Goal: Transaction & Acquisition: Purchase product/service

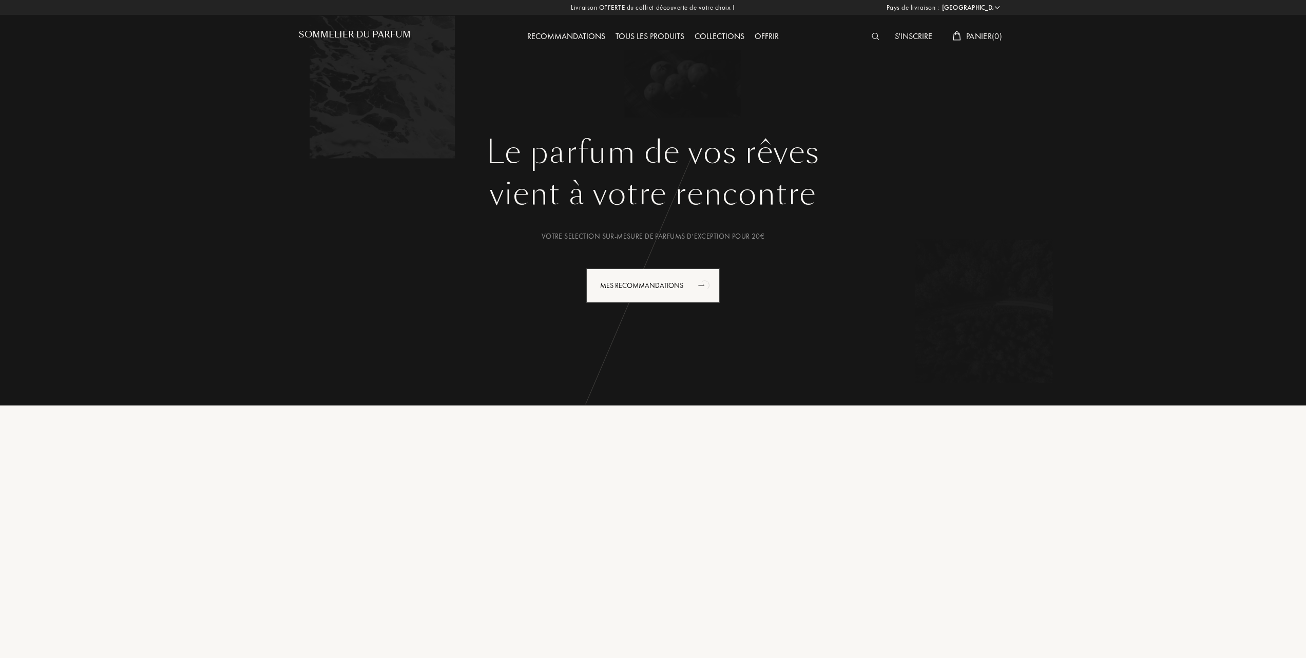
select select "FR"
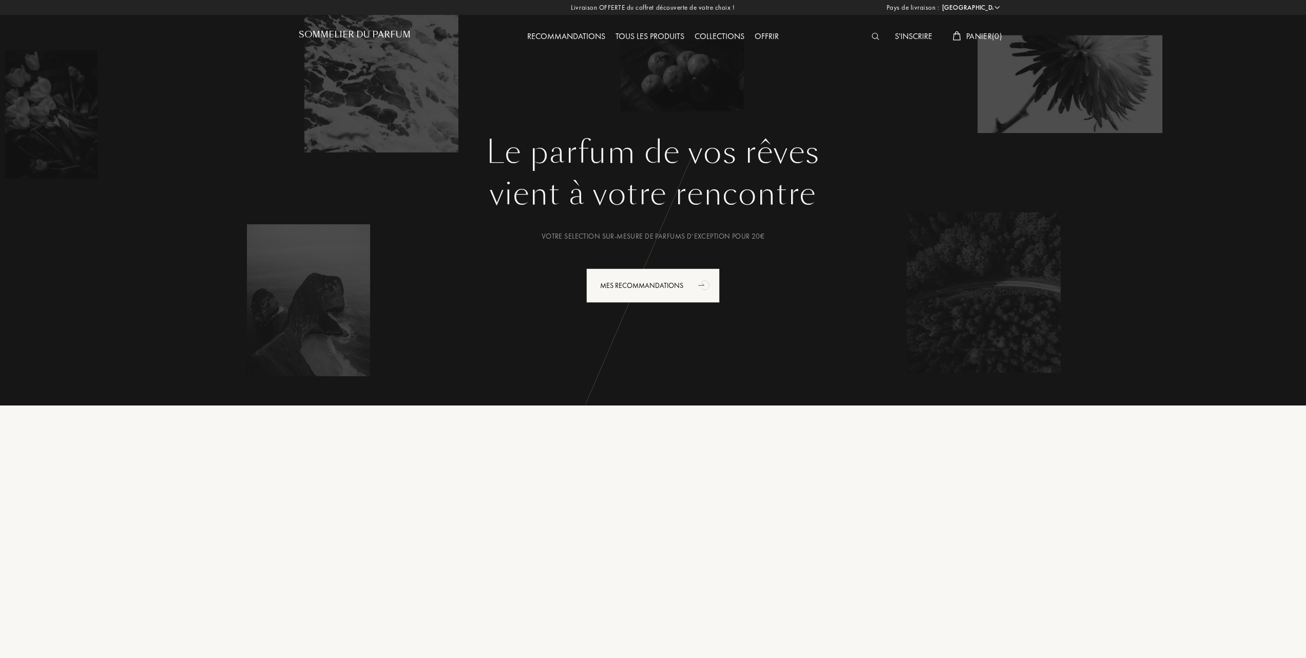
click at [666, 33] on div "Tous les produits" at bounding box center [649, 36] width 79 height 13
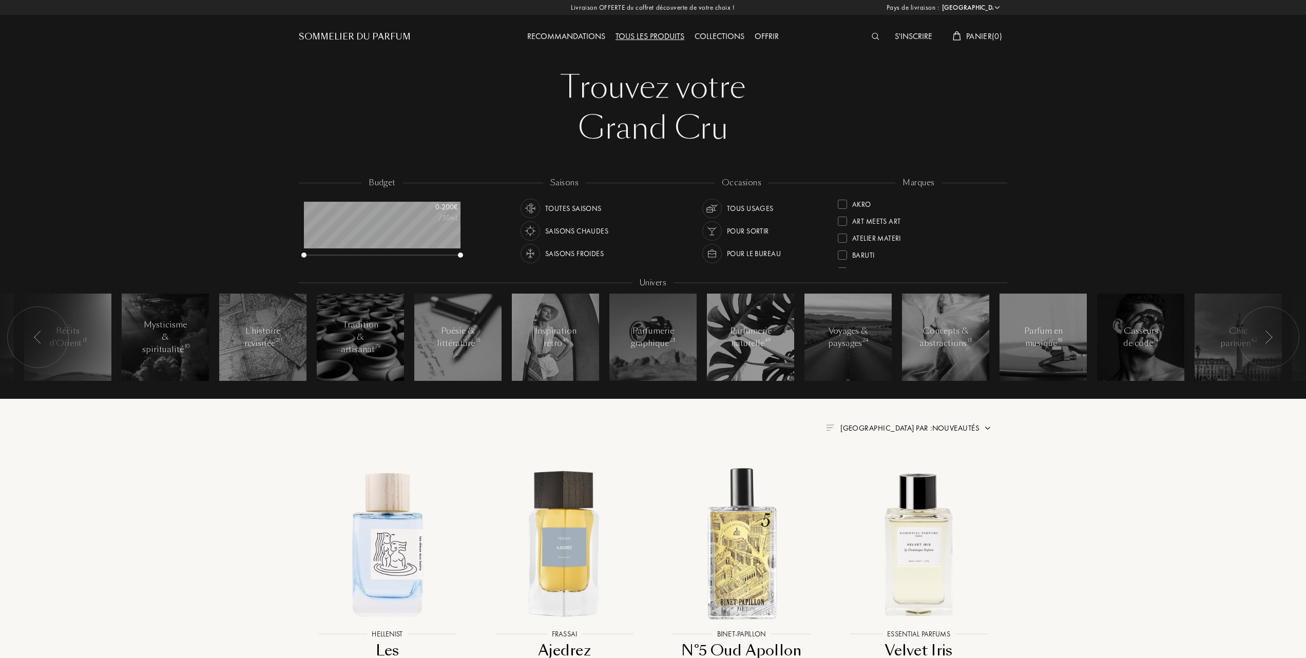
select select "FR"
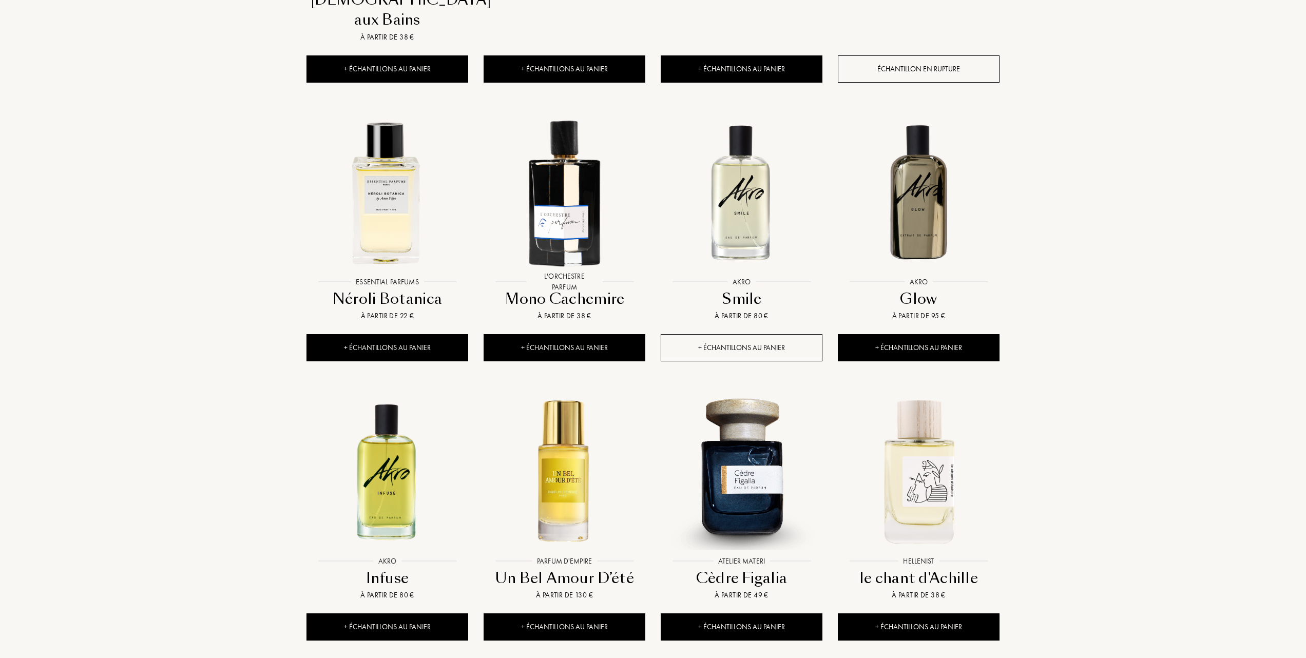
scroll to position [752, 0]
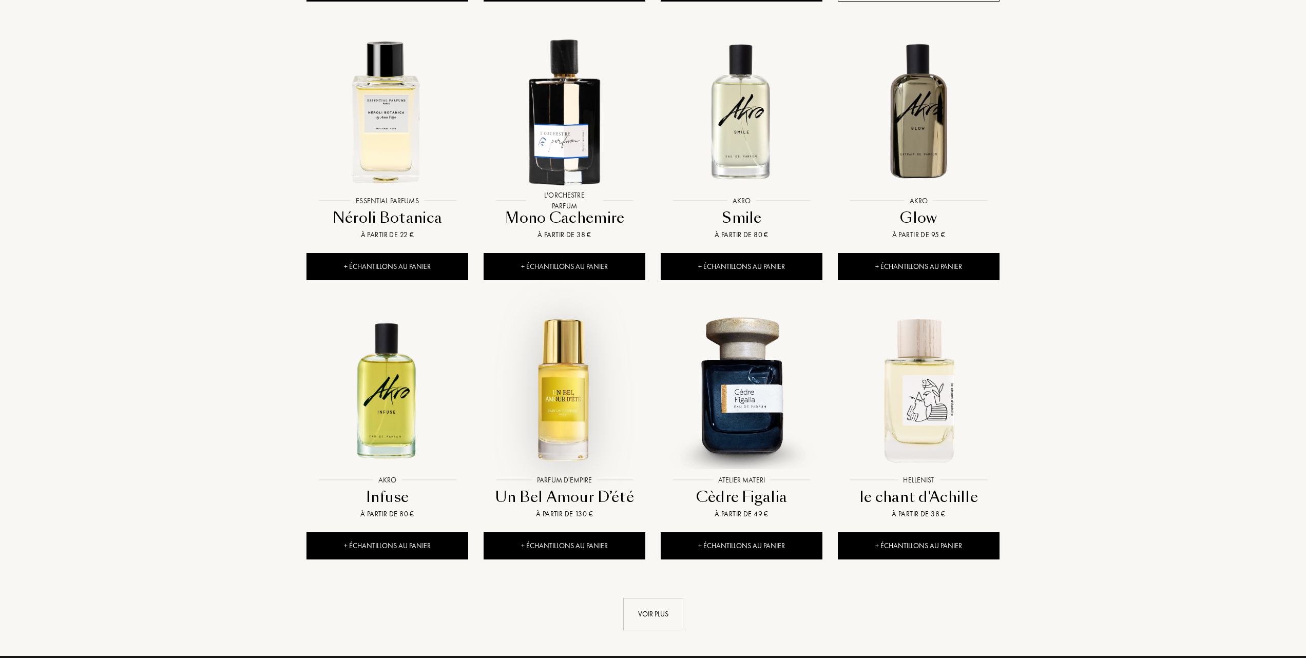
click at [561, 354] on img at bounding box center [564, 389] width 160 height 160
click at [386, 367] on img at bounding box center [387, 389] width 160 height 160
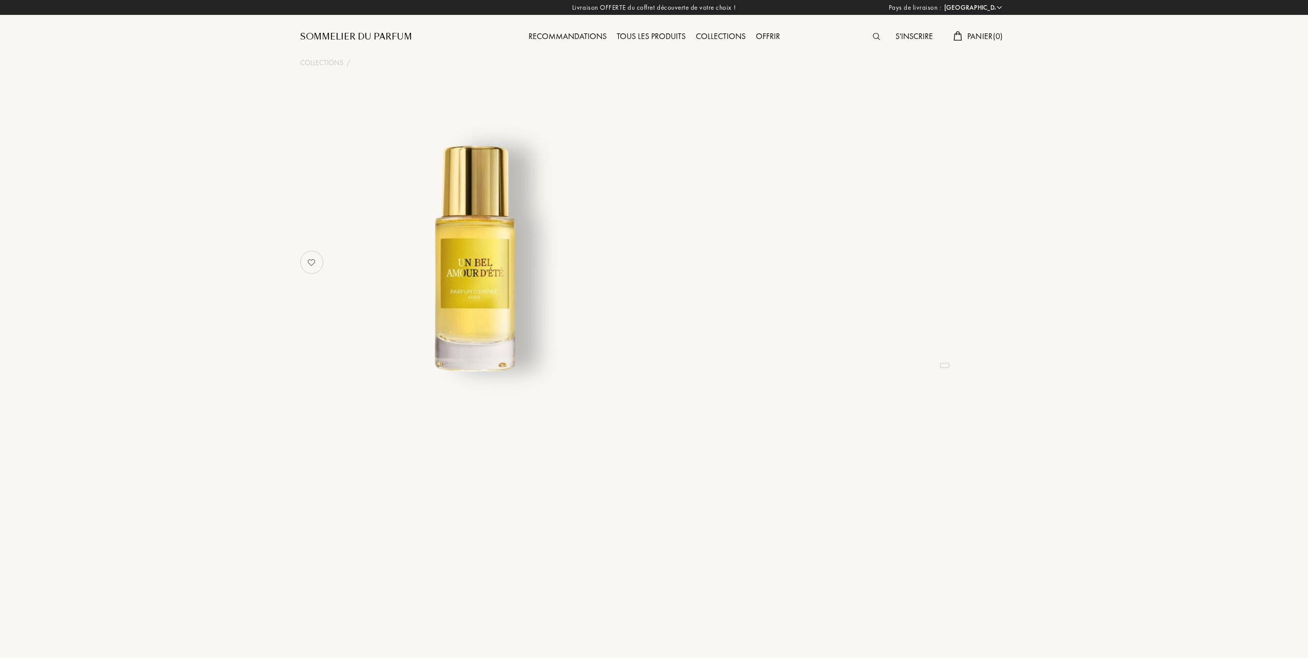
select select "FR"
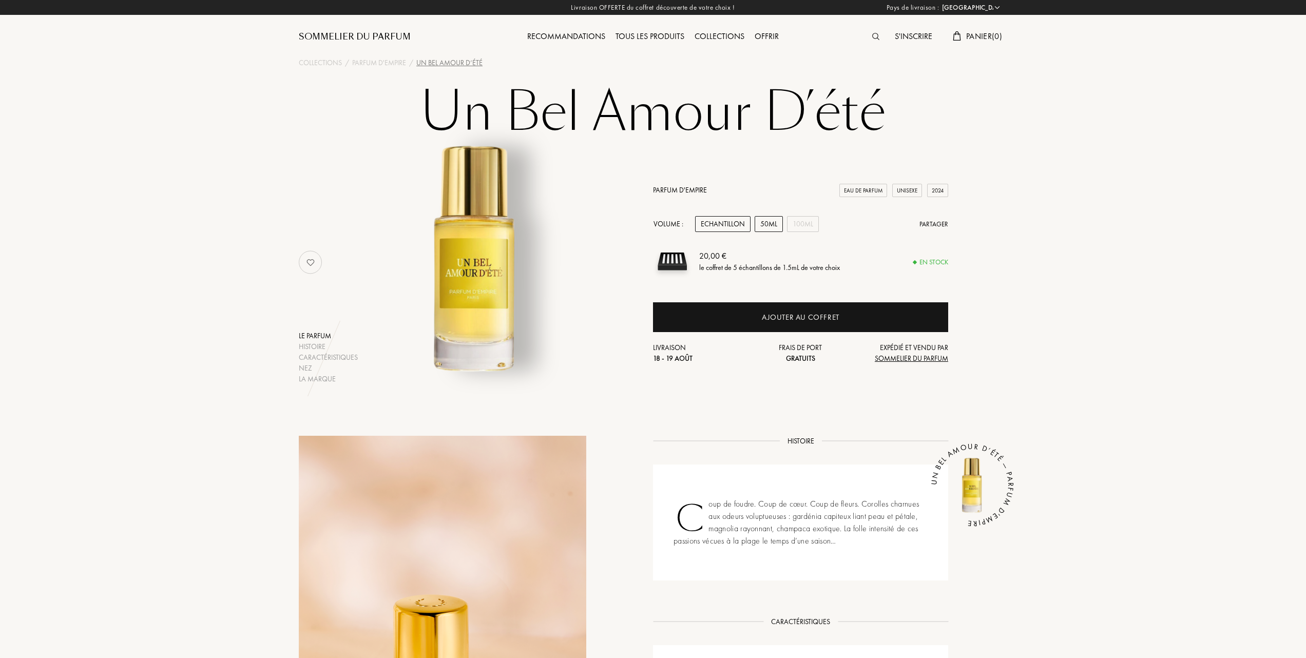
click at [764, 224] on div "50mL" at bounding box center [768, 224] width 28 height 16
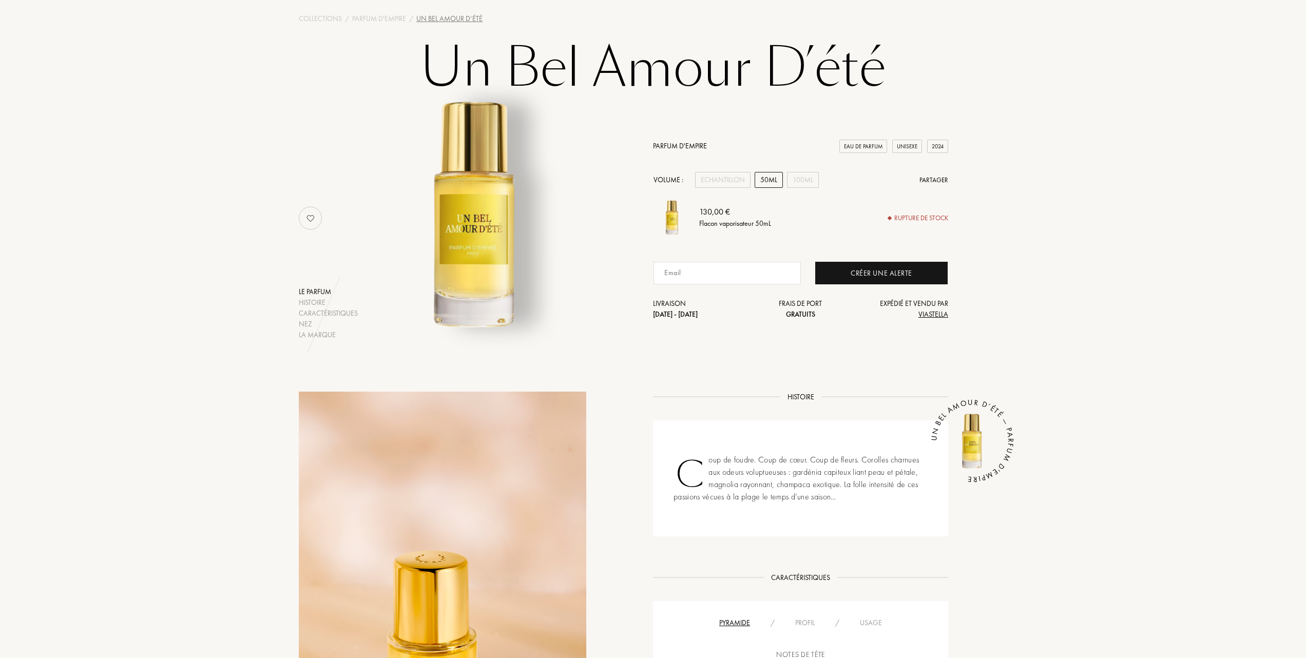
scroll to position [68, 0]
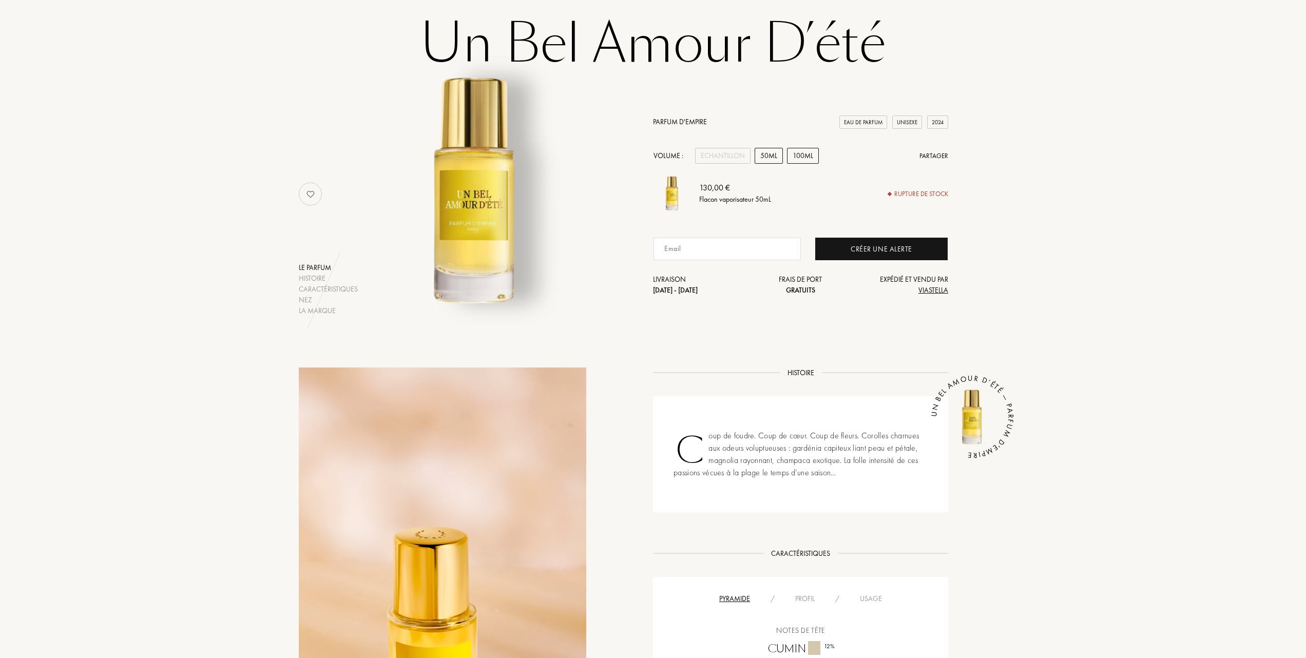
click at [796, 150] on div "100mL" at bounding box center [803, 156] width 32 height 16
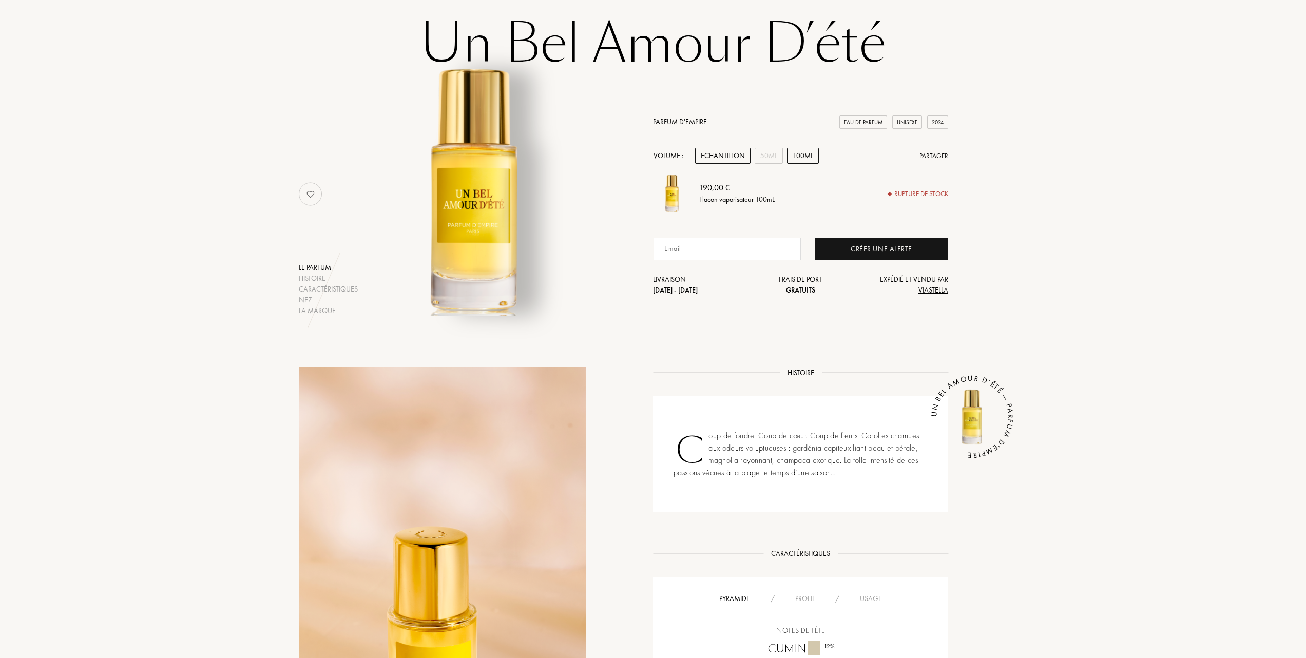
click at [723, 157] on div "Echantillon" at bounding box center [722, 156] width 55 height 16
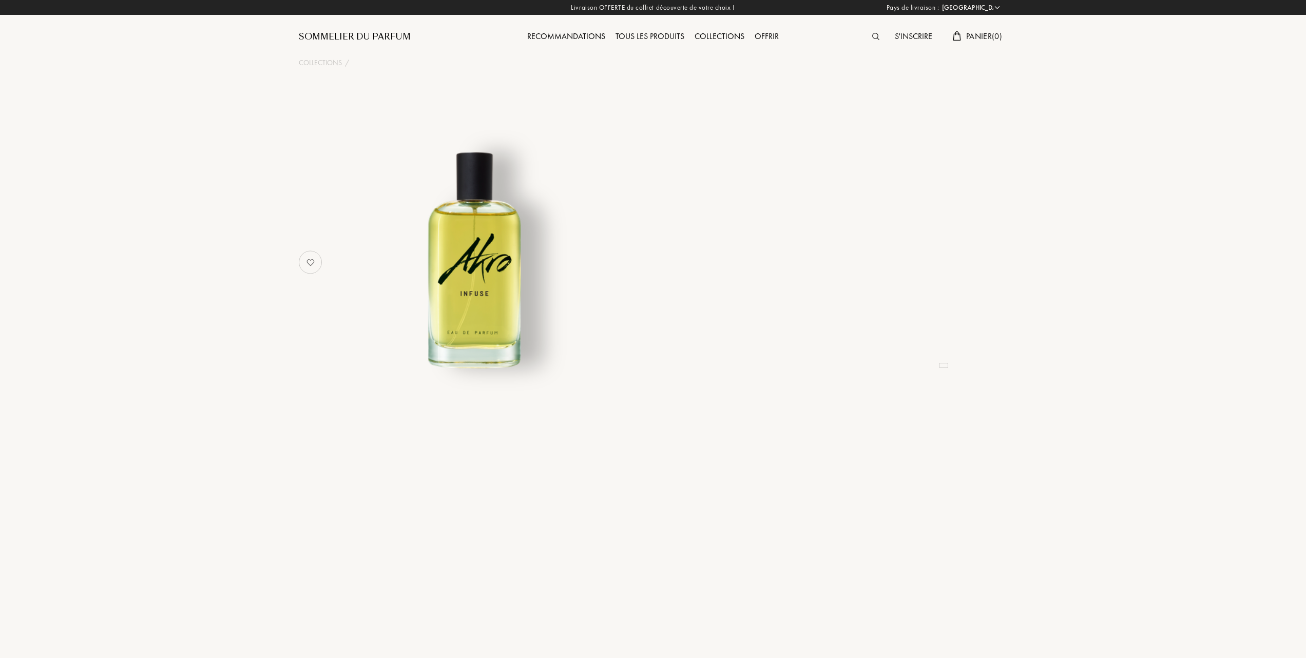
select select "FR"
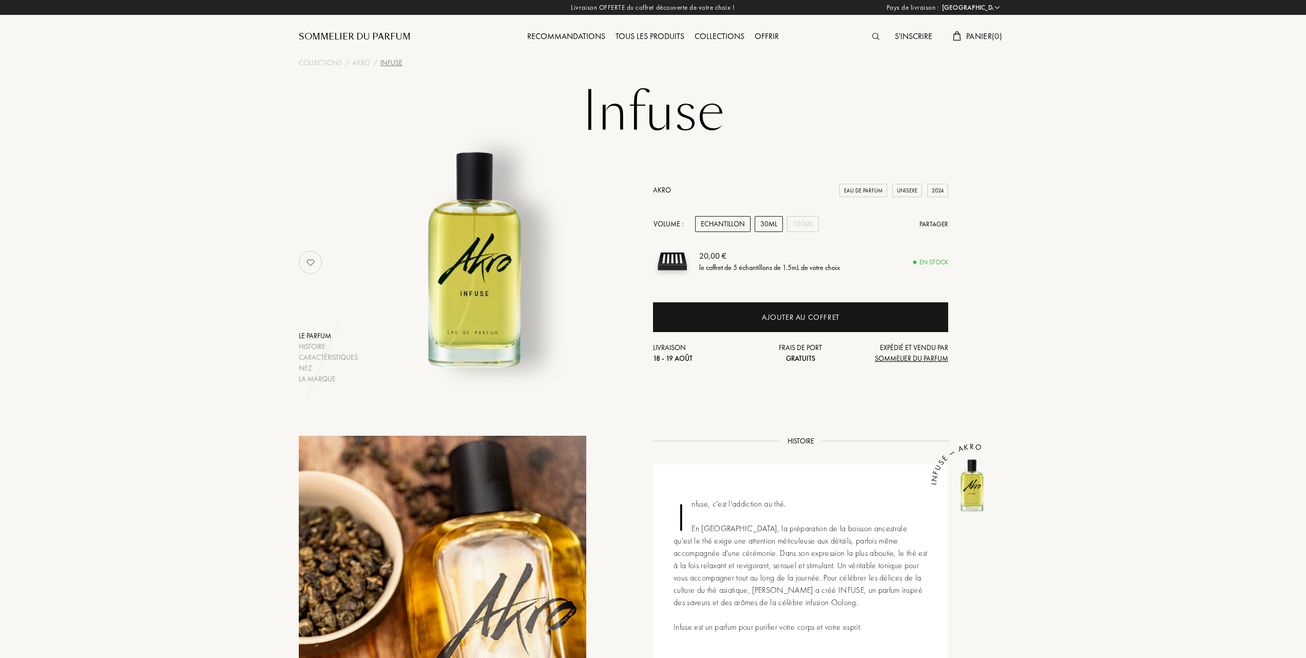
click at [765, 219] on div "30mL" at bounding box center [768, 224] width 28 height 16
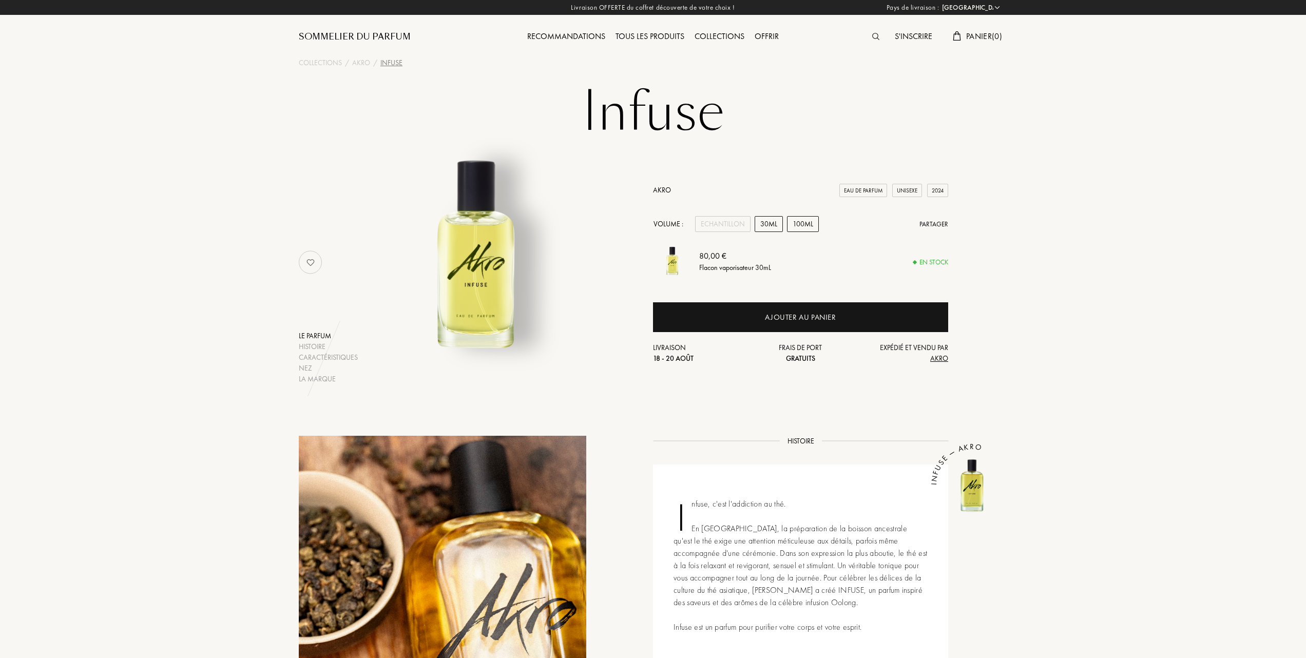
click at [802, 218] on div "100mL" at bounding box center [803, 224] width 32 height 16
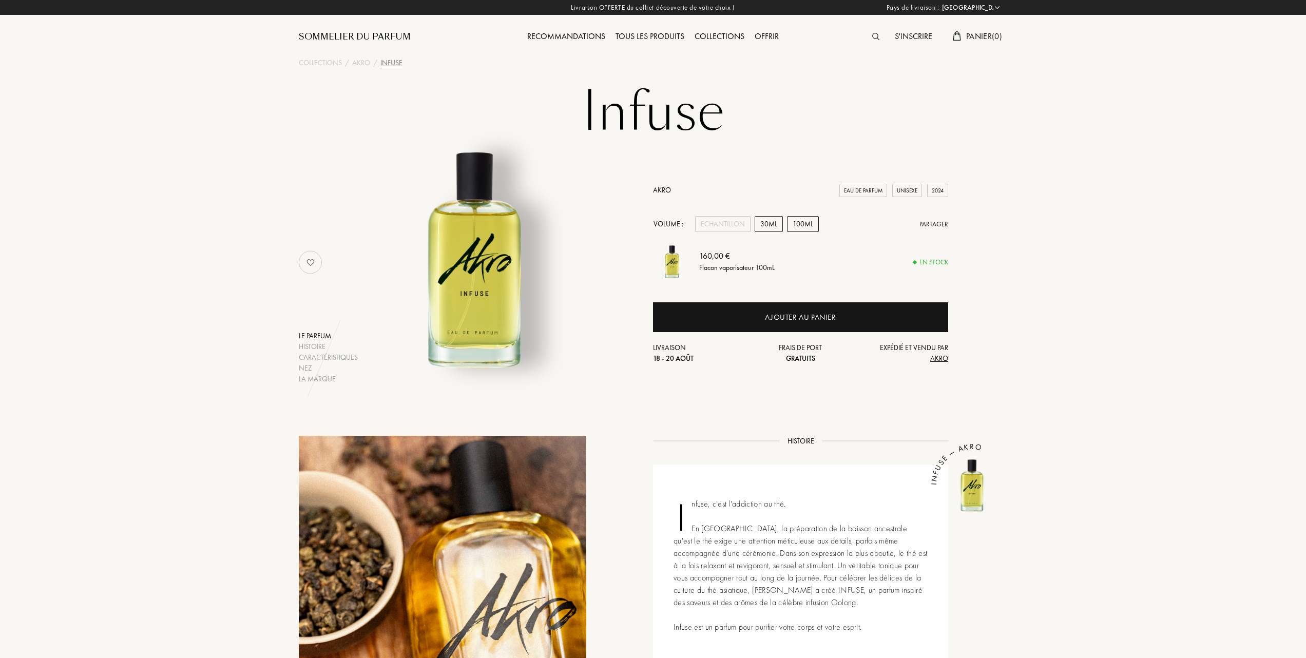
click at [768, 218] on div "30mL" at bounding box center [768, 224] width 28 height 16
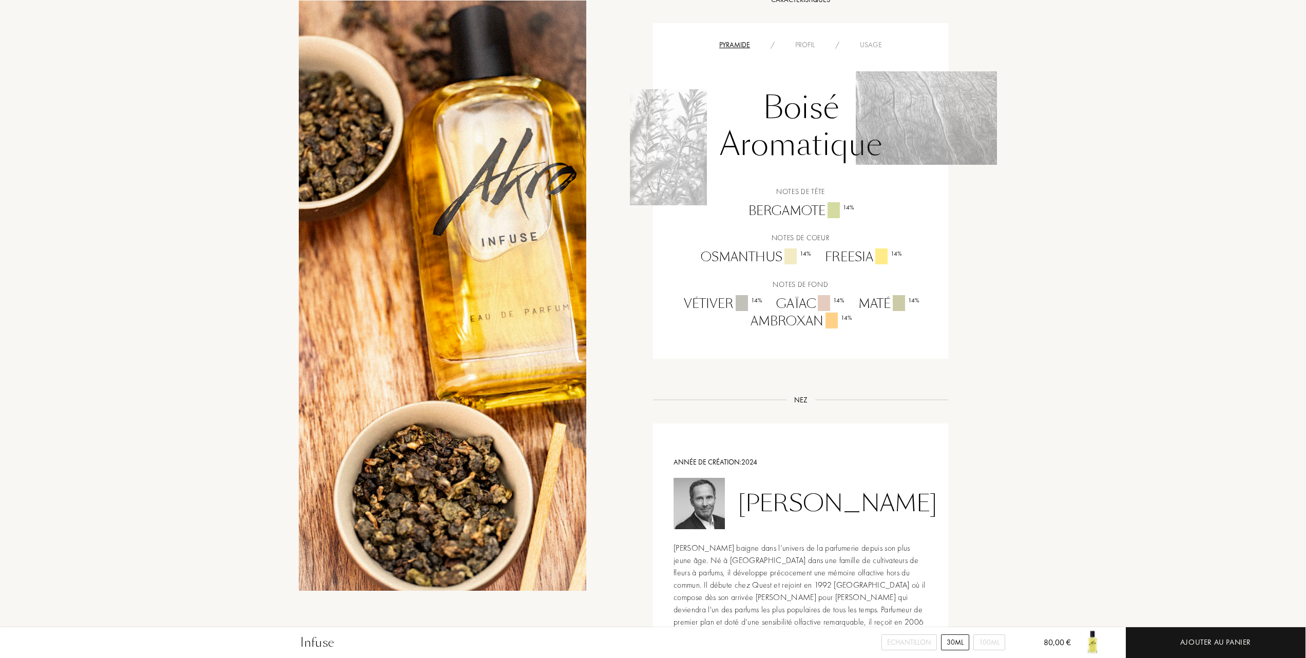
scroll to position [684, 0]
